Goal: Check status: Check status

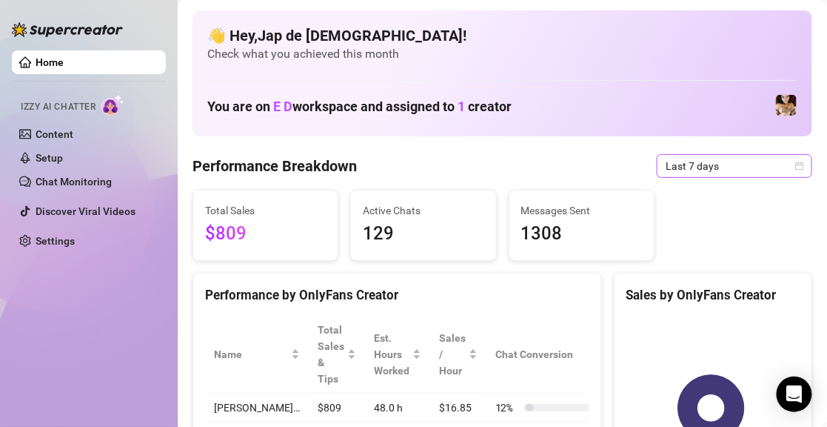
click at [694, 167] on span "Last 7 days" at bounding box center [735, 166] width 138 height 22
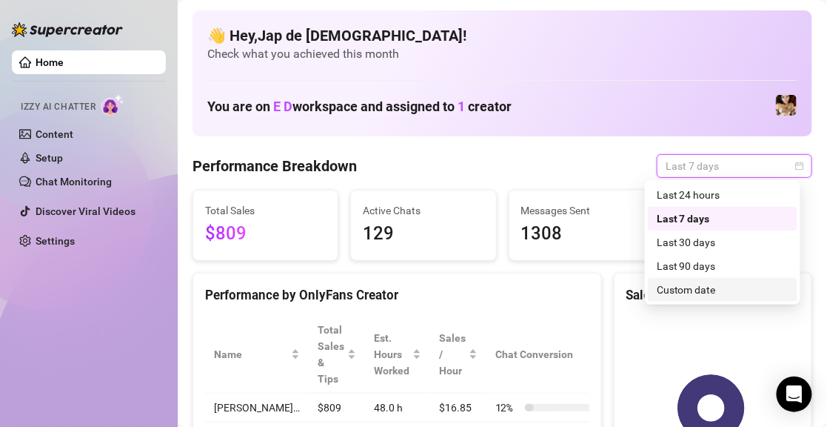
click at [682, 287] on div "Custom date" at bounding box center [723, 289] width 132 height 16
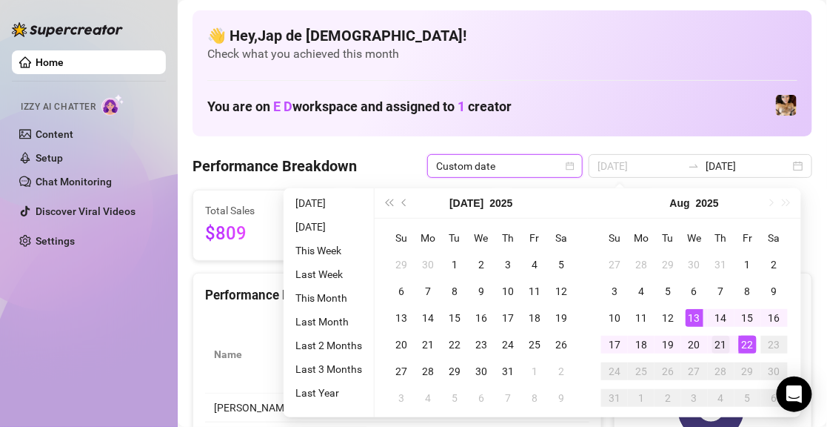
type input "[DATE]"
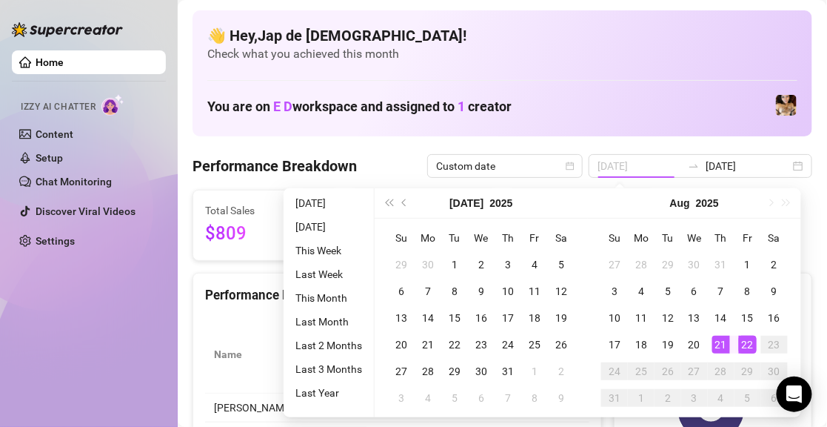
click at [721, 340] on div "21" at bounding box center [722, 345] width 18 height 18
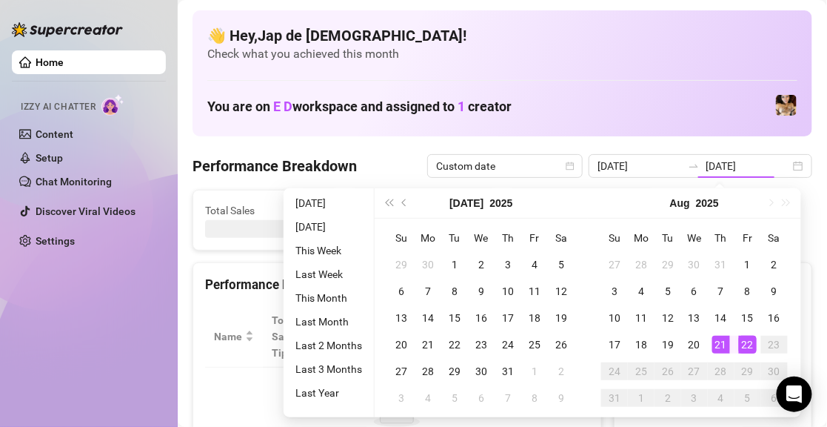
type input "[DATE]"
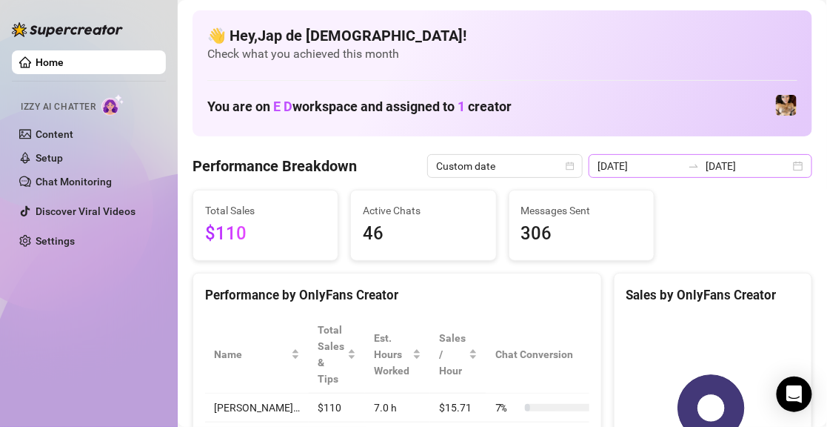
click at [696, 166] on icon "swap-right" at bounding box center [694, 166] width 12 height 12
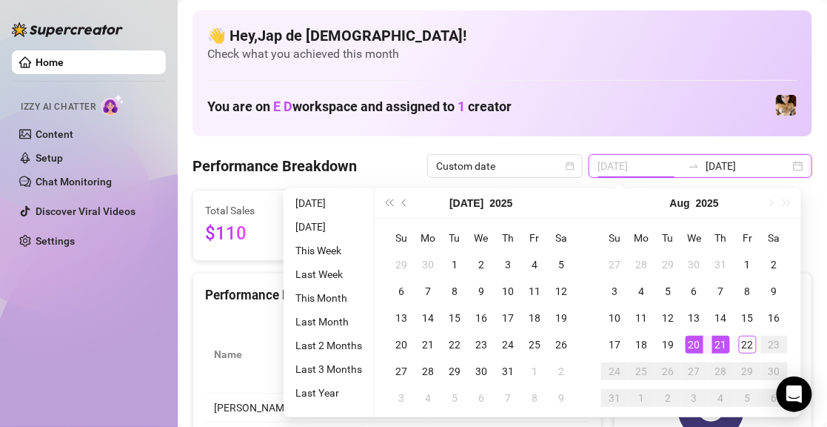
type input "[DATE]"
click at [721, 344] on div "21" at bounding box center [722, 345] width 18 height 18
type input "[DATE]"
click at [752, 346] on div "22" at bounding box center [748, 345] width 18 height 18
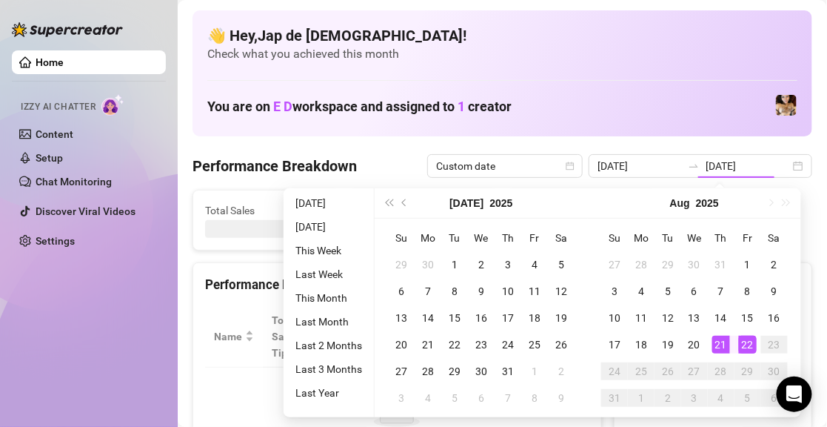
type input "[DATE]"
